Goal: Find specific page/section: Find specific page/section

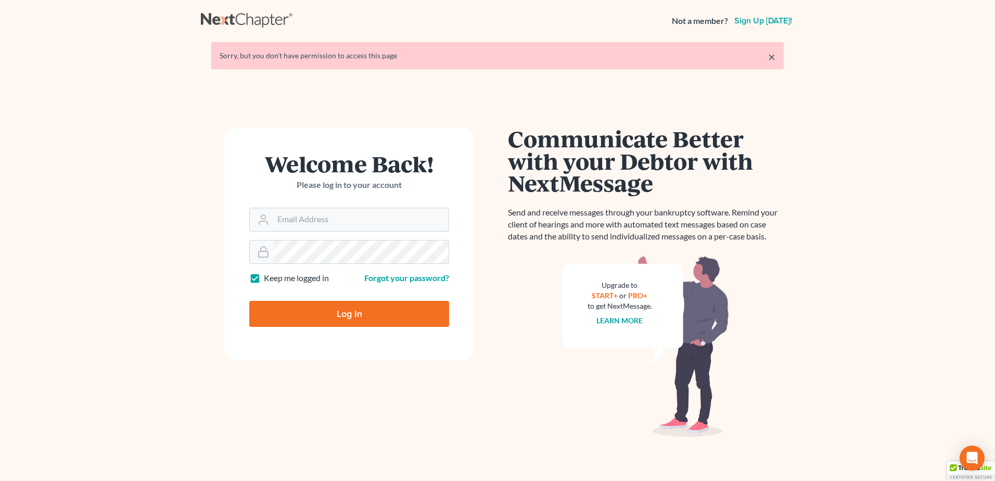
type input "[EMAIL_ADDRESS][DOMAIN_NAME]"
click at [343, 313] on input "Log In" at bounding box center [349, 314] width 200 height 26
type input "Thinking..."
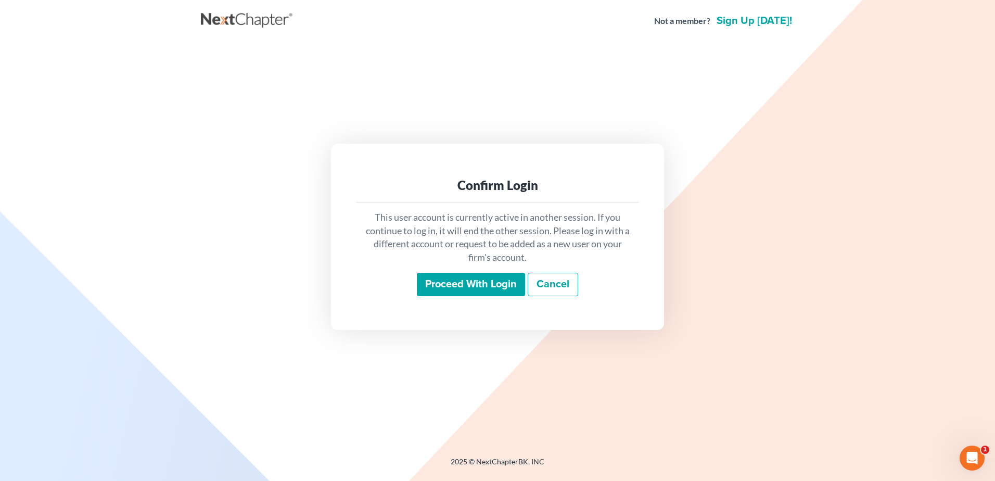
click at [464, 287] on input "Proceed with login" at bounding box center [471, 285] width 108 height 24
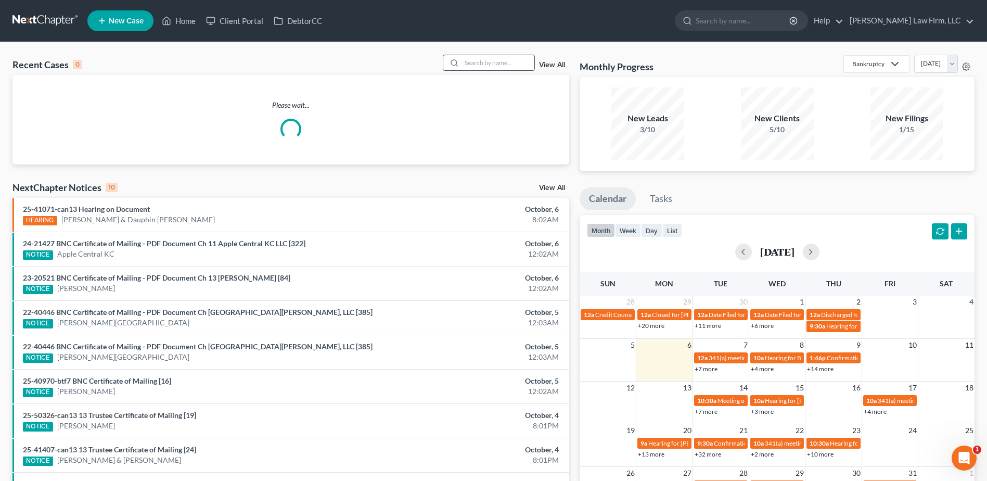
click at [483, 58] on input "search" at bounding box center [498, 62] width 73 height 15
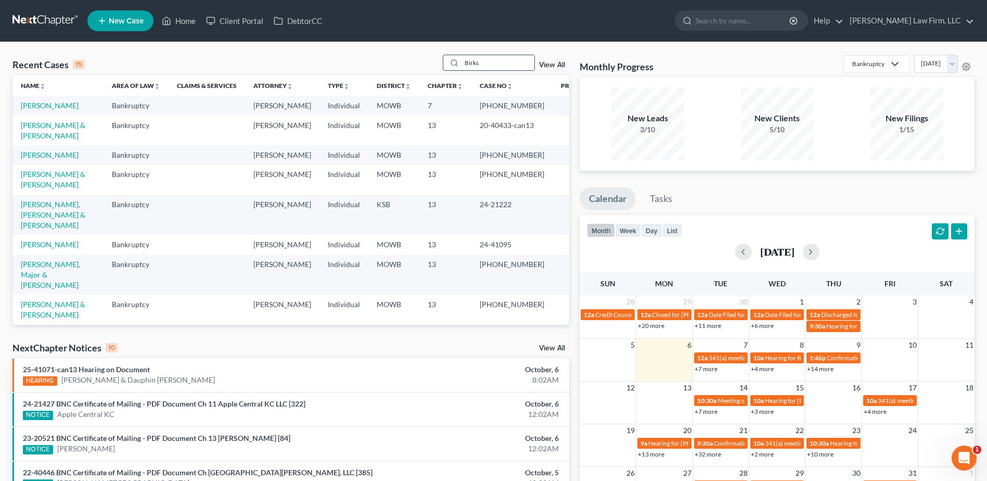
type input "Birks"
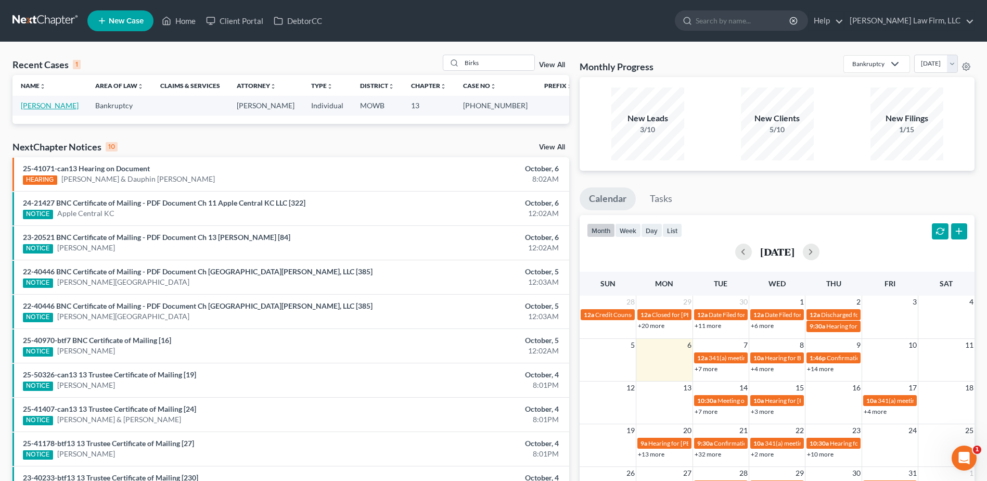
click at [52, 105] on link "Birks, LaKeisha" at bounding box center [50, 105] width 58 height 9
